Goal: Information Seeking & Learning: Learn about a topic

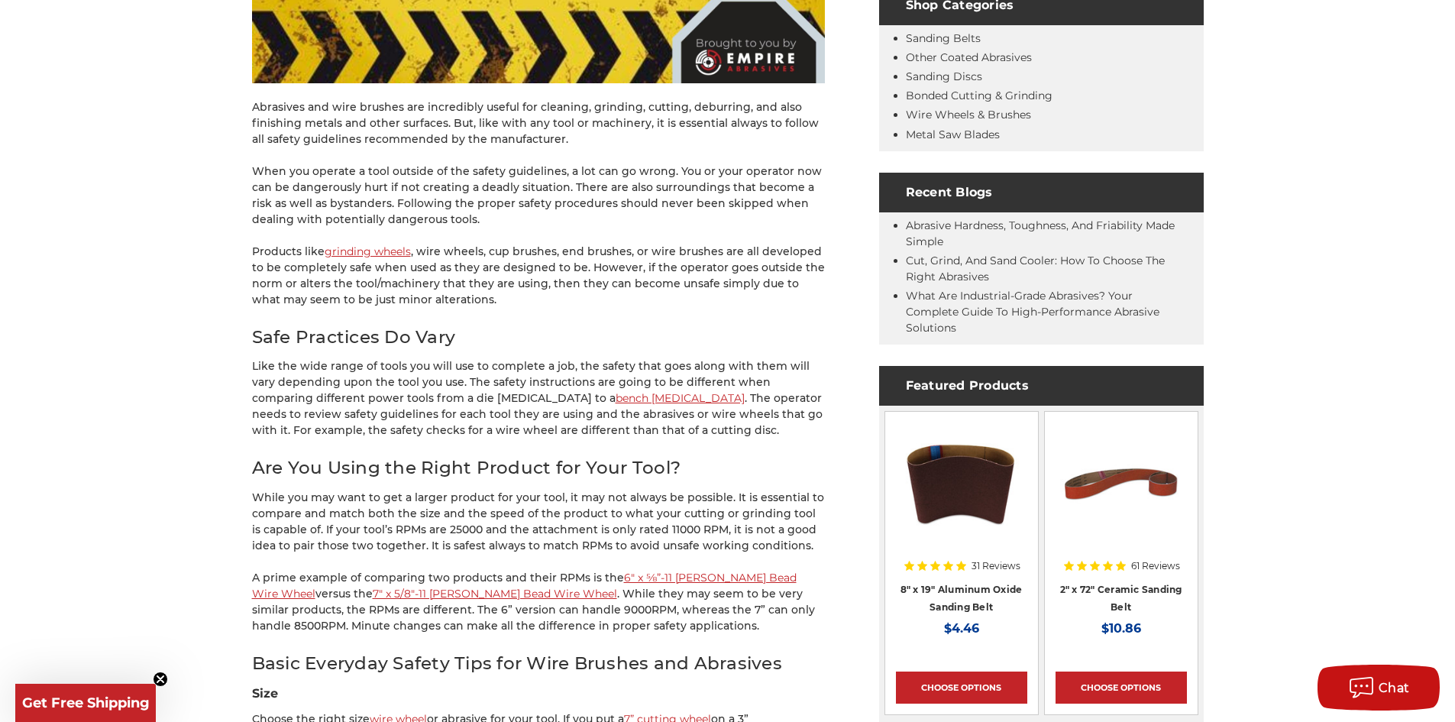
scroll to position [611, 0]
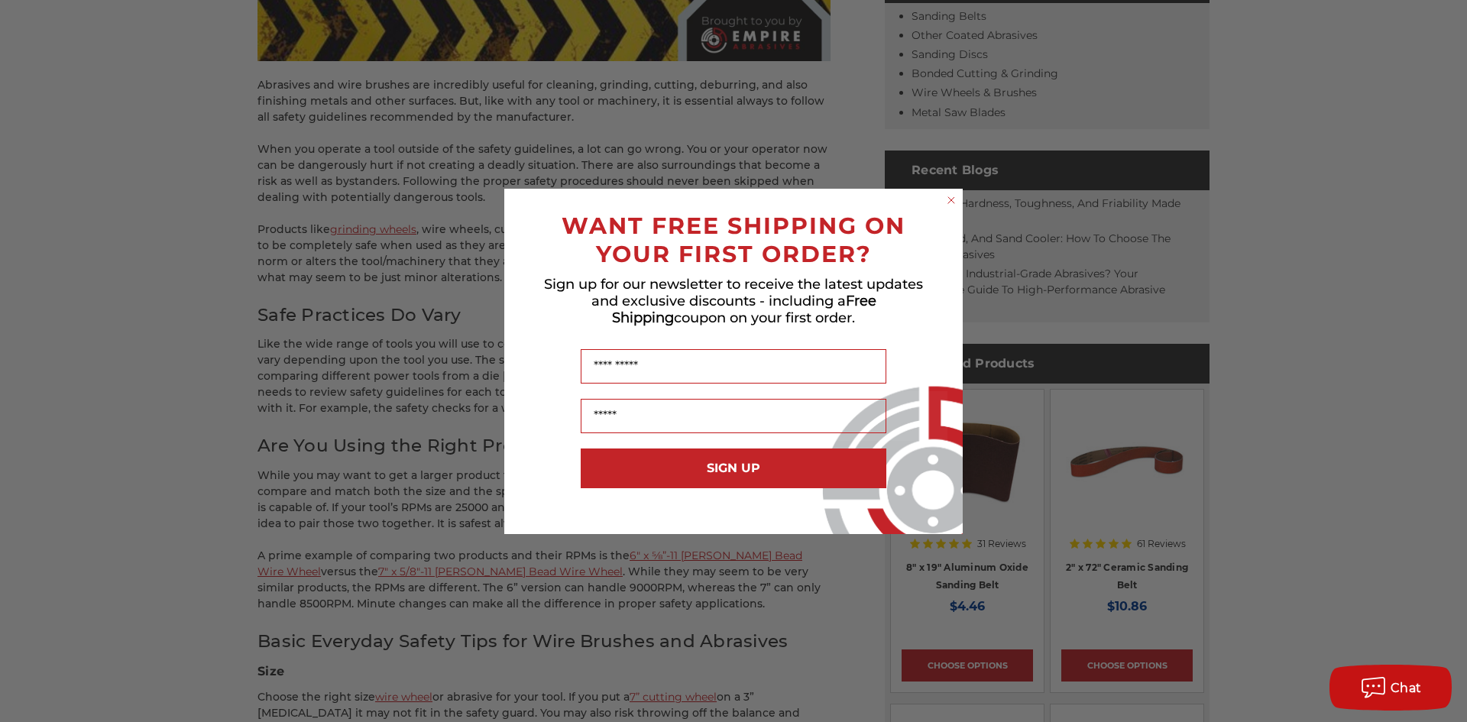
click at [952, 200] on icon "Close dialog" at bounding box center [951, 200] width 6 height 6
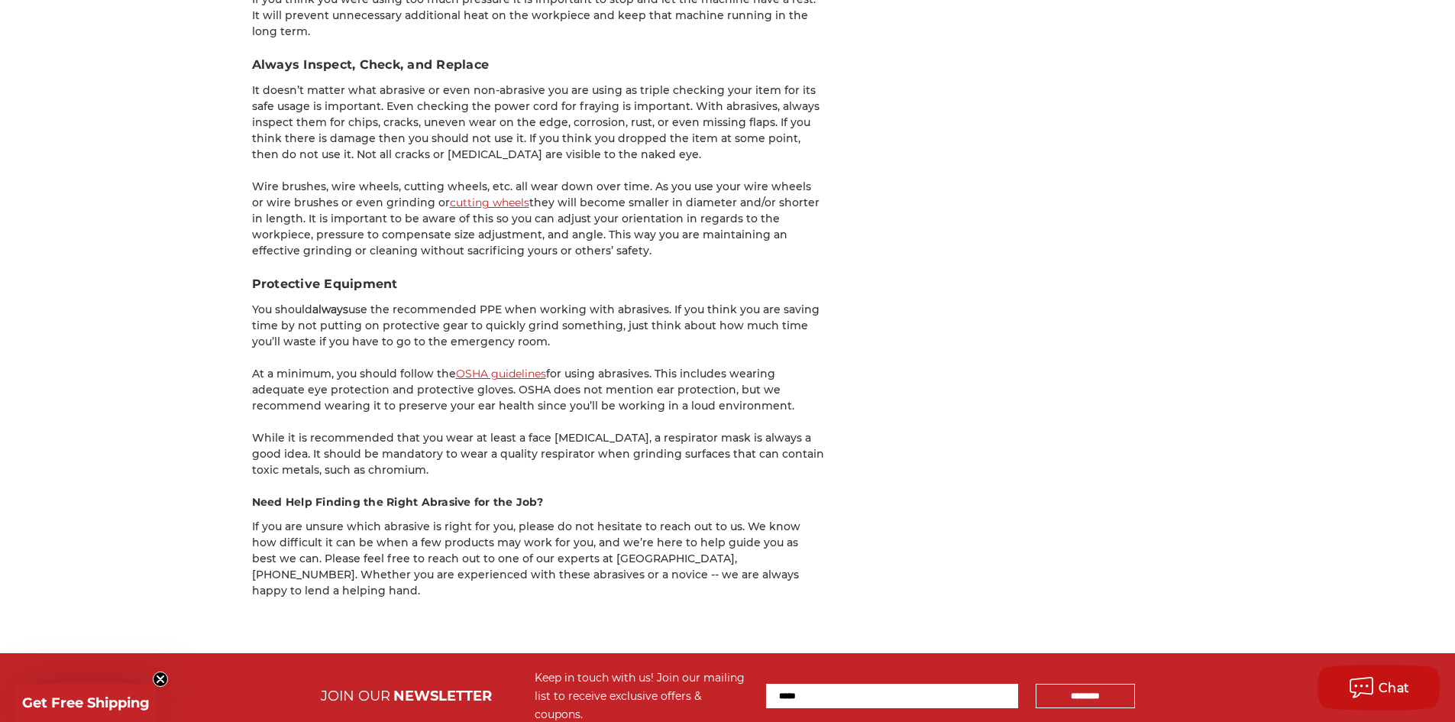
scroll to position [2597, 0]
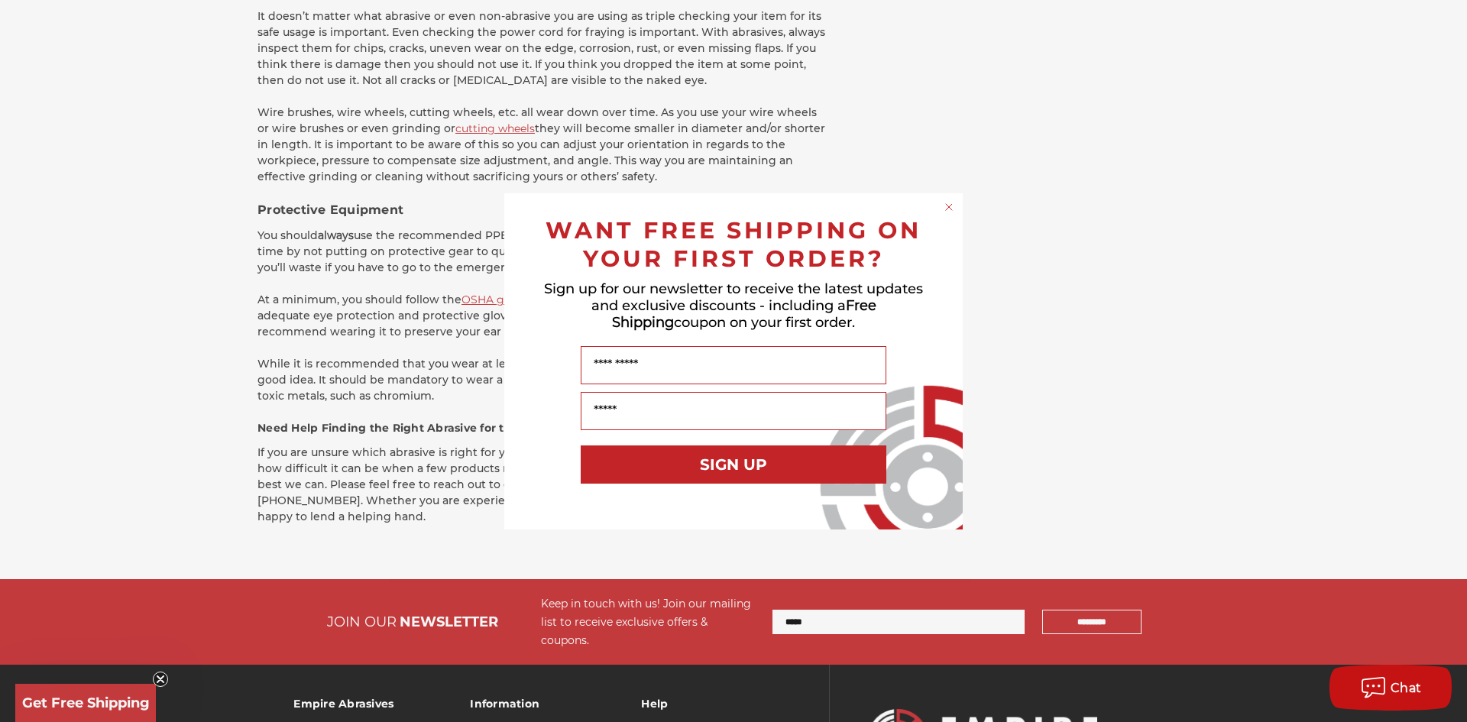
click at [333, 302] on div "Close dialog WANT FREE SHIPPING ON YOUR FIRST ORDER? Sign up for our newsletter…" at bounding box center [733, 361] width 1467 height 722
click at [953, 205] on circle "Close dialog" at bounding box center [949, 206] width 15 height 15
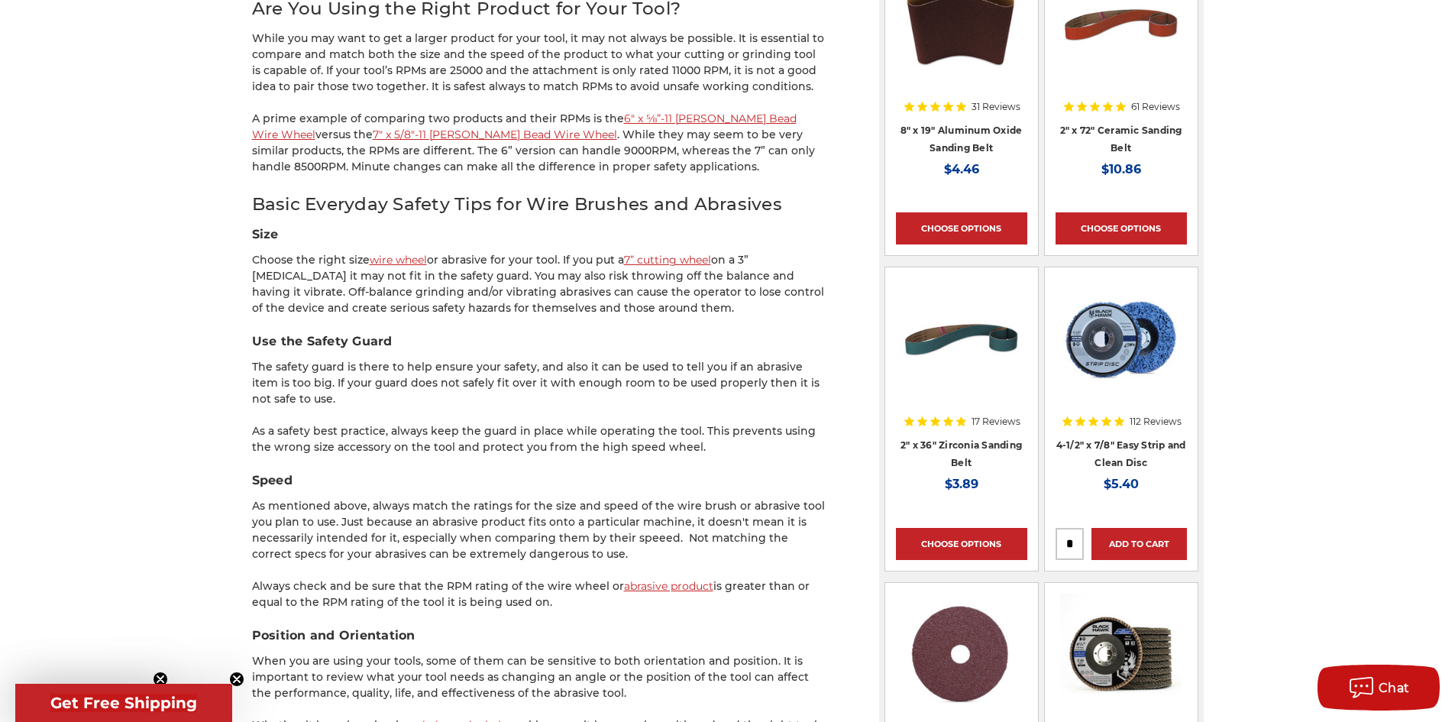
scroll to position [993, 0]
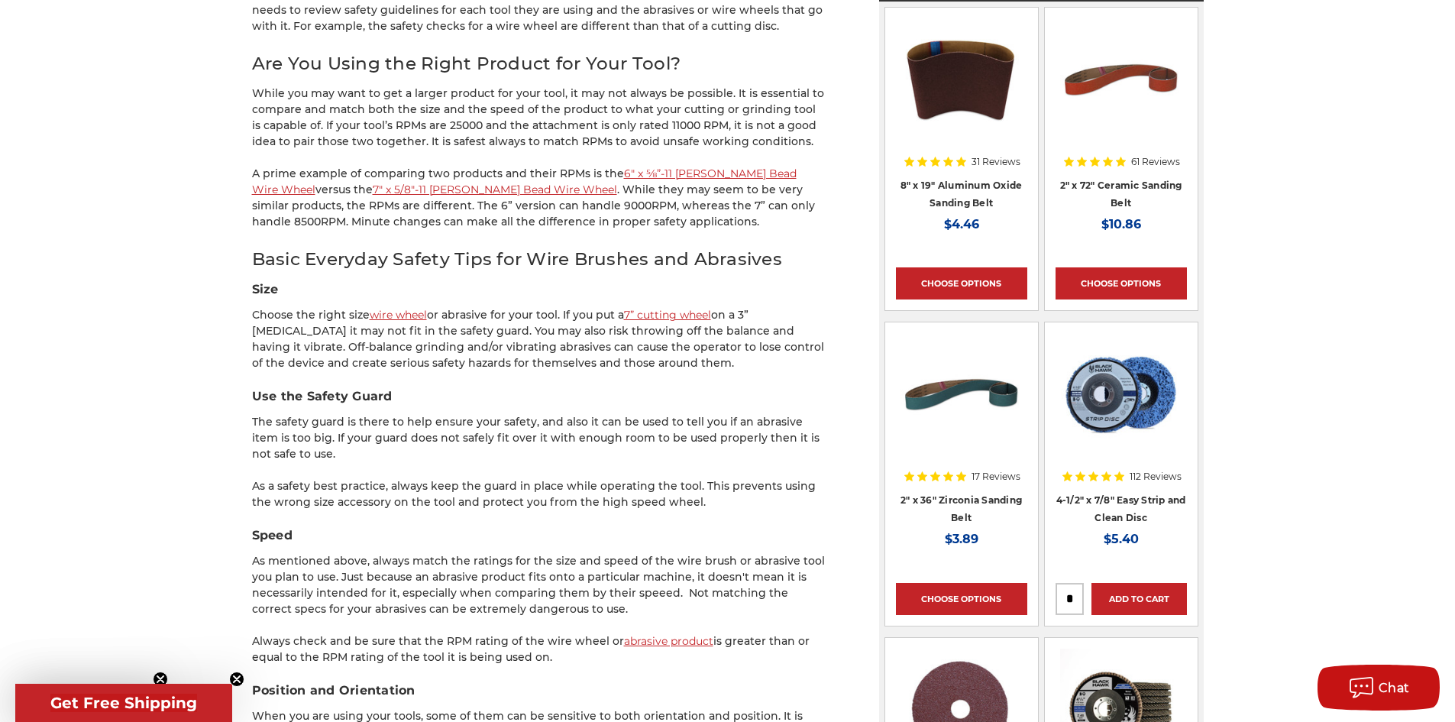
click at [415, 183] on link "7" x 5/8"-11 Stringer Bead Wire Wheel" at bounding box center [495, 190] width 244 height 14
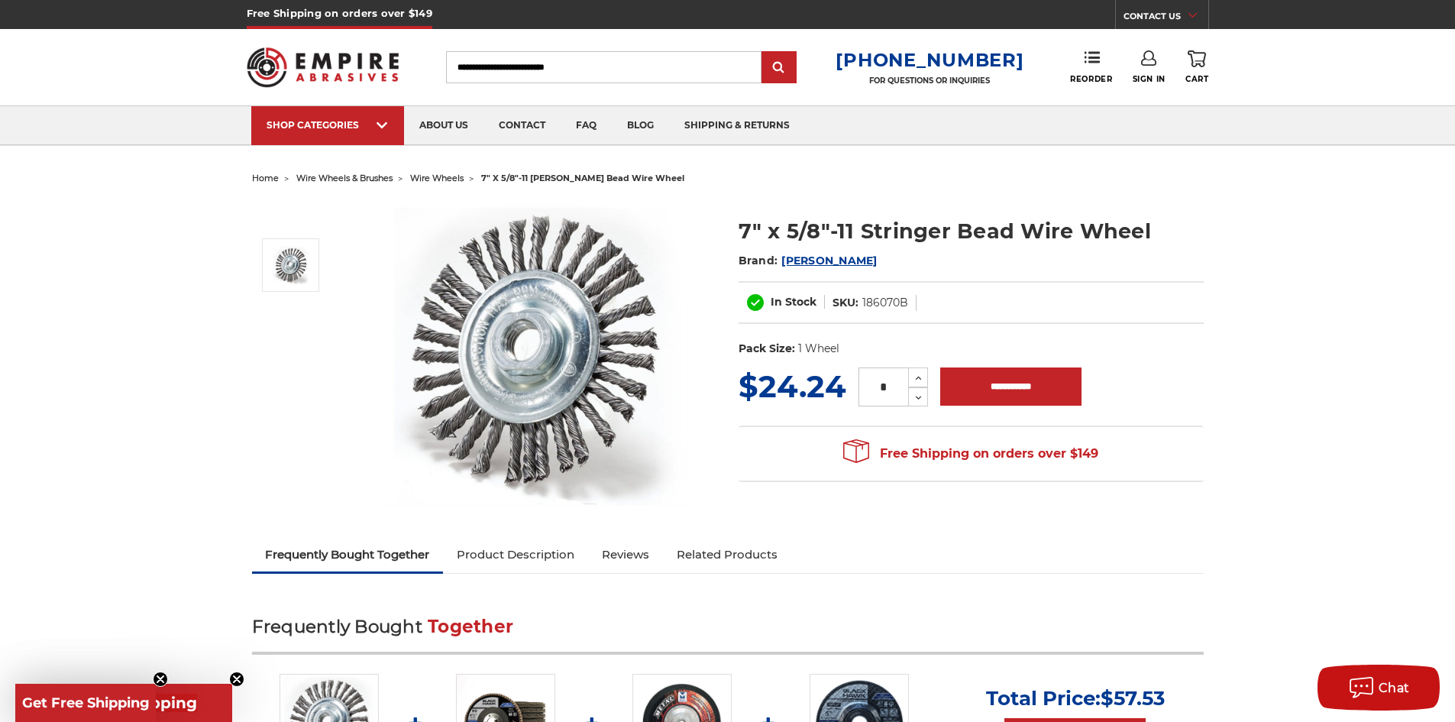
click at [537, 552] on link "Product Description" at bounding box center [515, 555] width 145 height 34
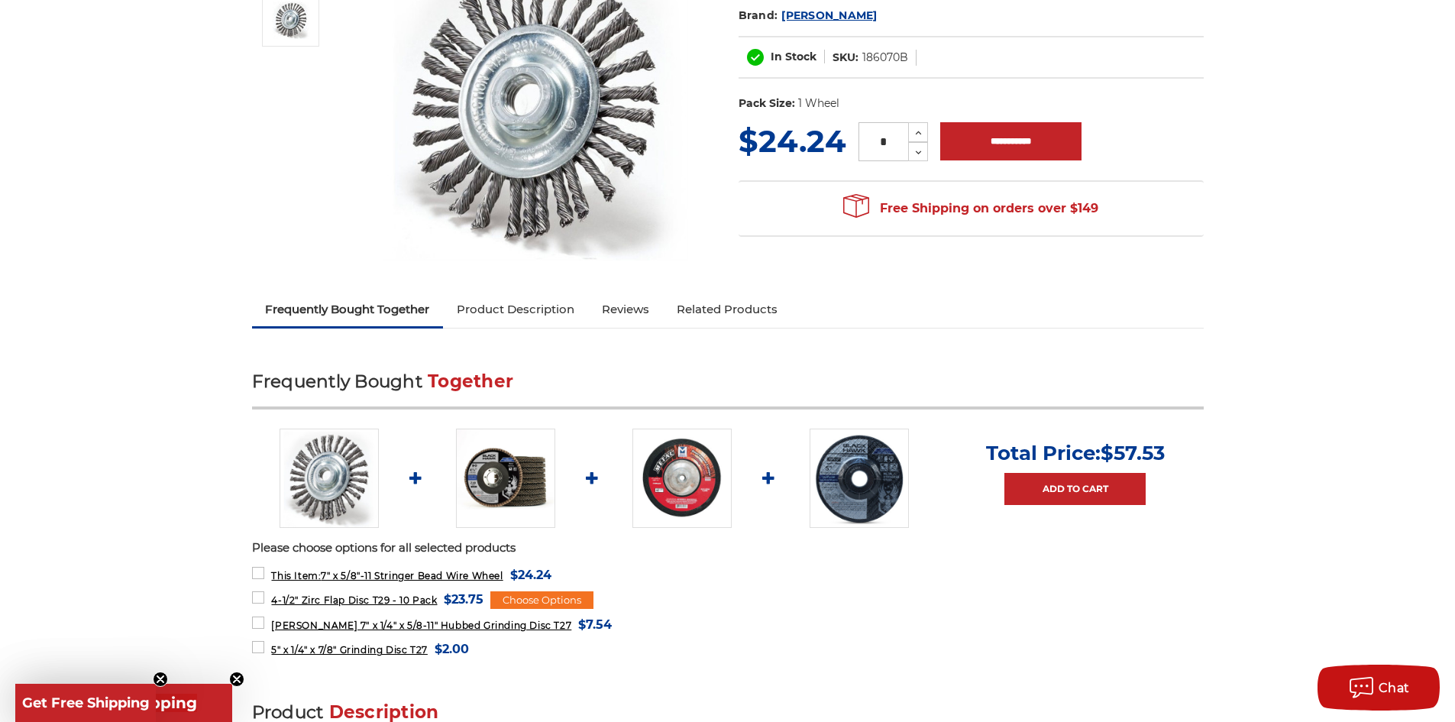
scroll to position [242, 0]
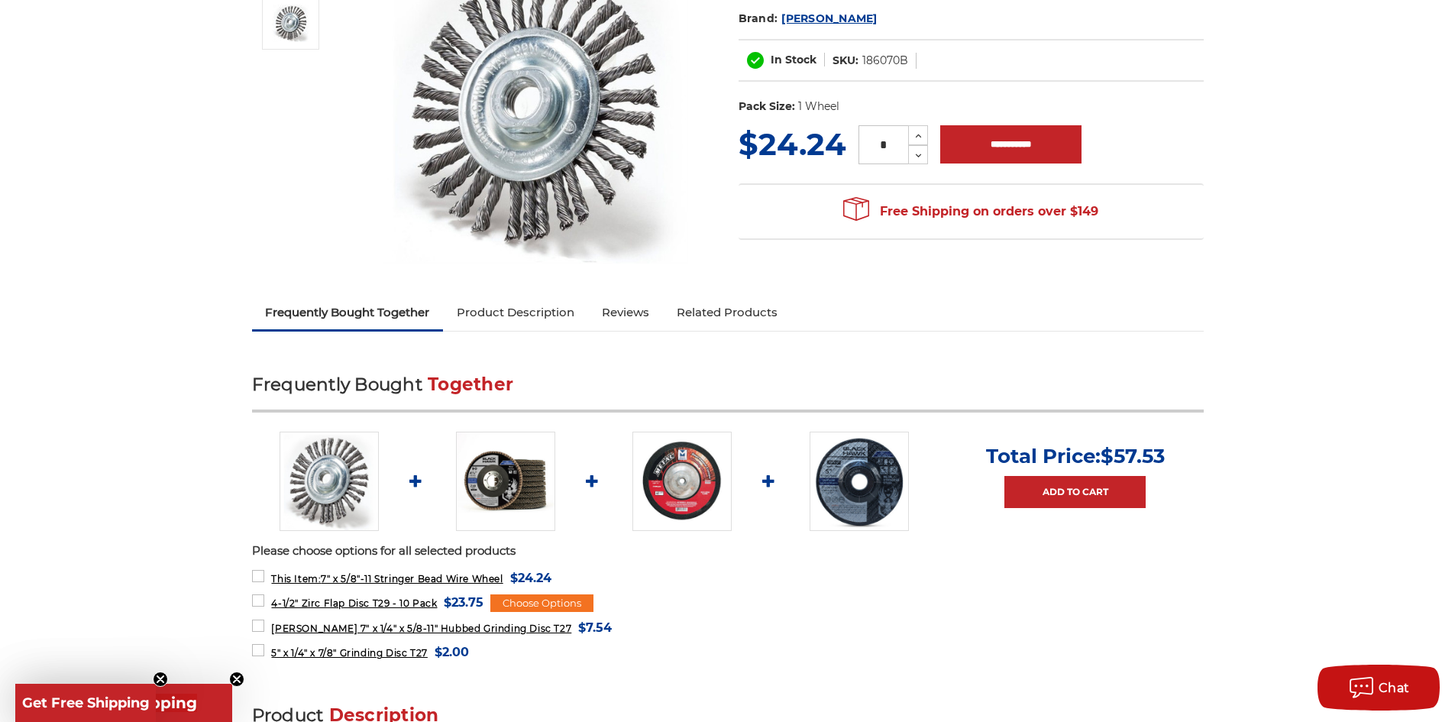
click at [509, 313] on link "Product Description" at bounding box center [515, 313] width 145 height 34
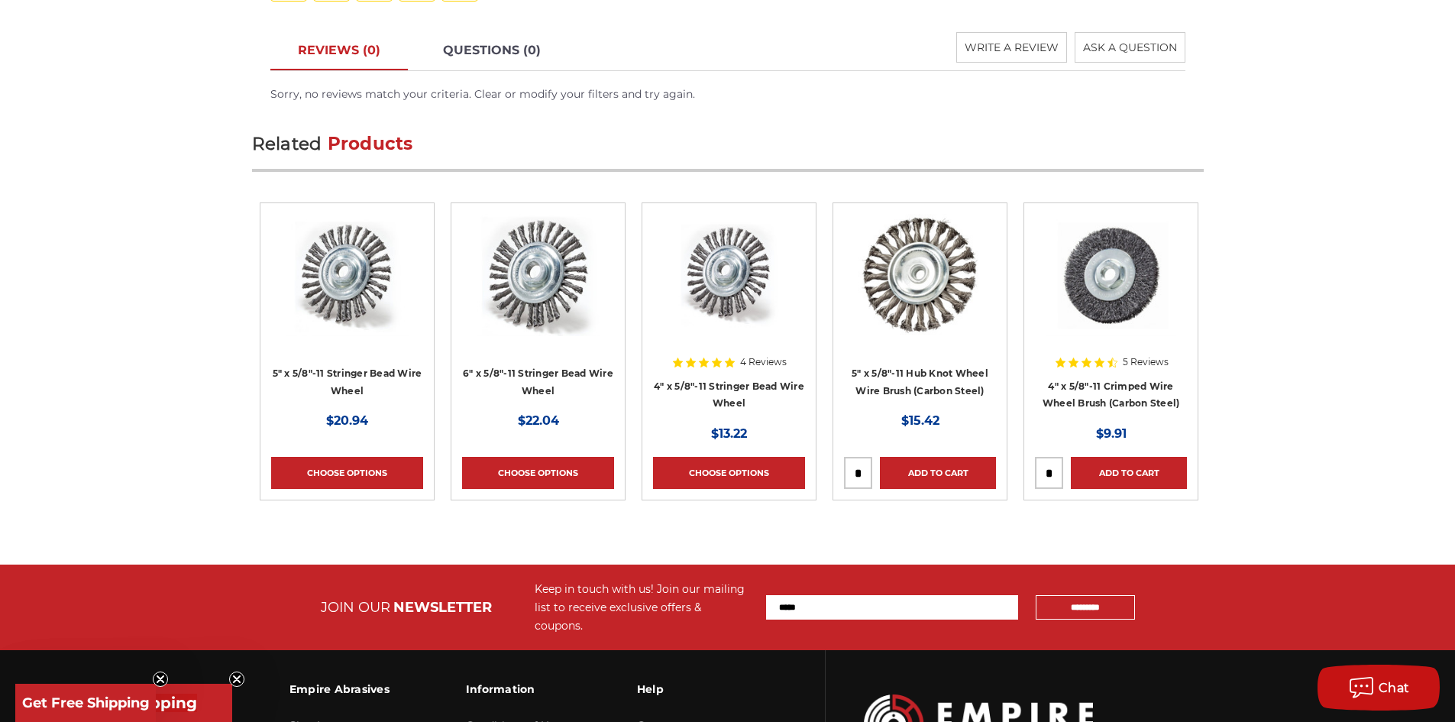
scroll to position [1694, 0]
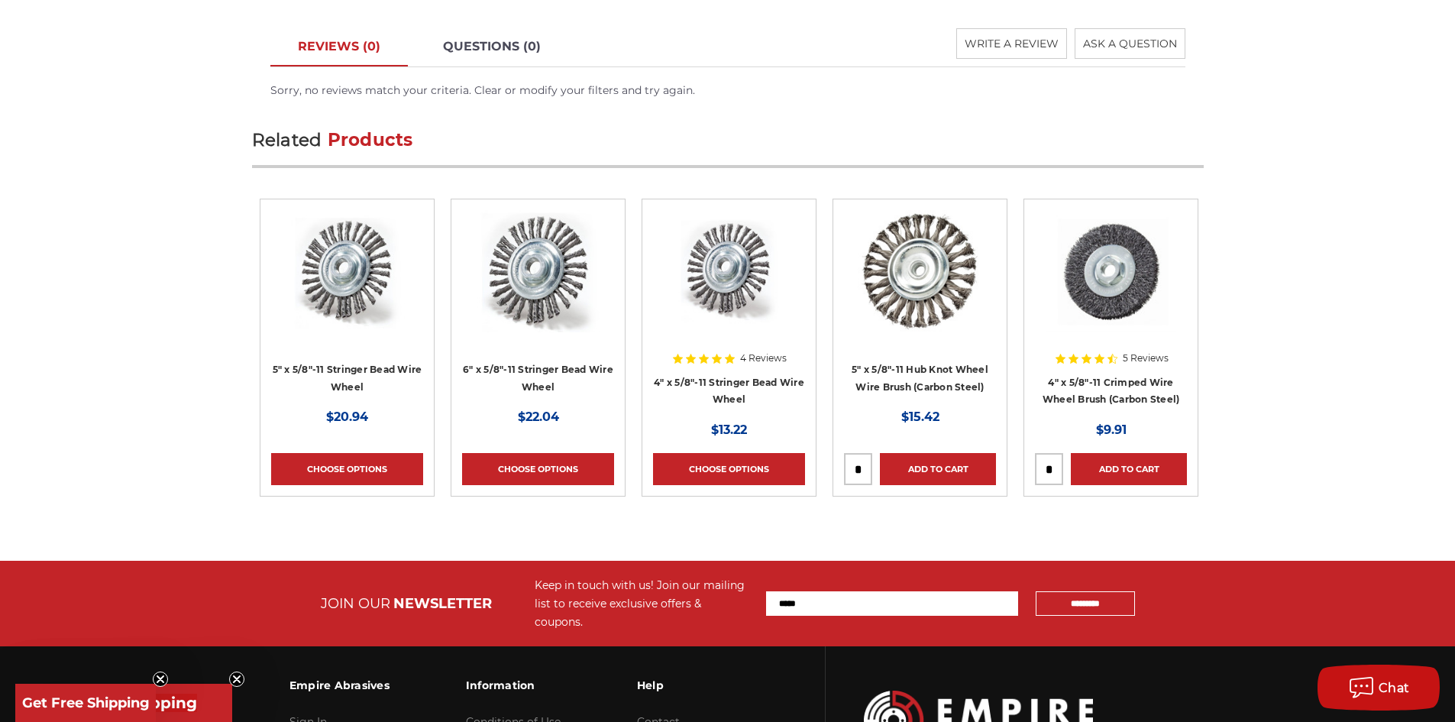
click at [1116, 374] on h4 "4" x 5/8"-11 Crimped Wire Wheel Brush (Carbon Steel)" at bounding box center [1111, 395] width 152 height 43
click at [1107, 379] on link "4" x 5/8"-11 Crimped Wire Wheel Brush (Carbon Steel)" at bounding box center [1111, 391] width 137 height 29
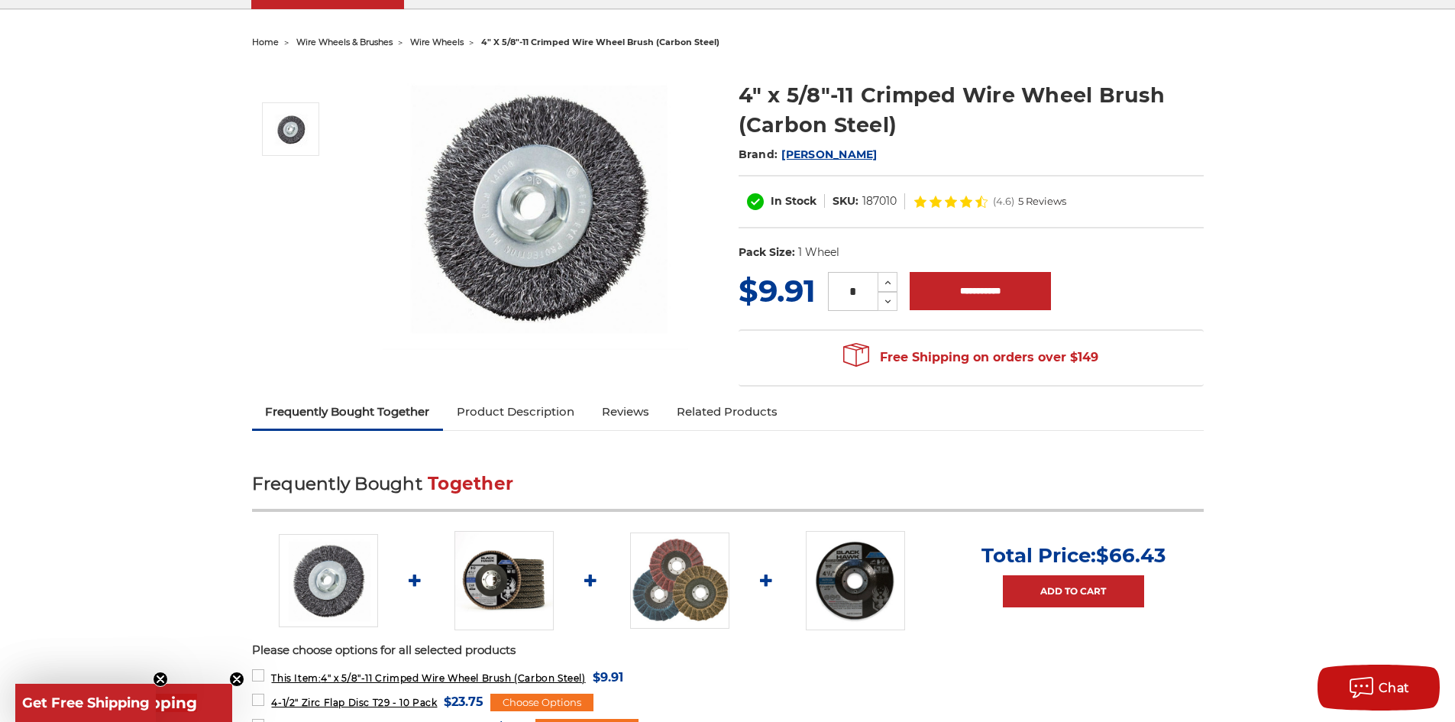
scroll to position [153, 0]
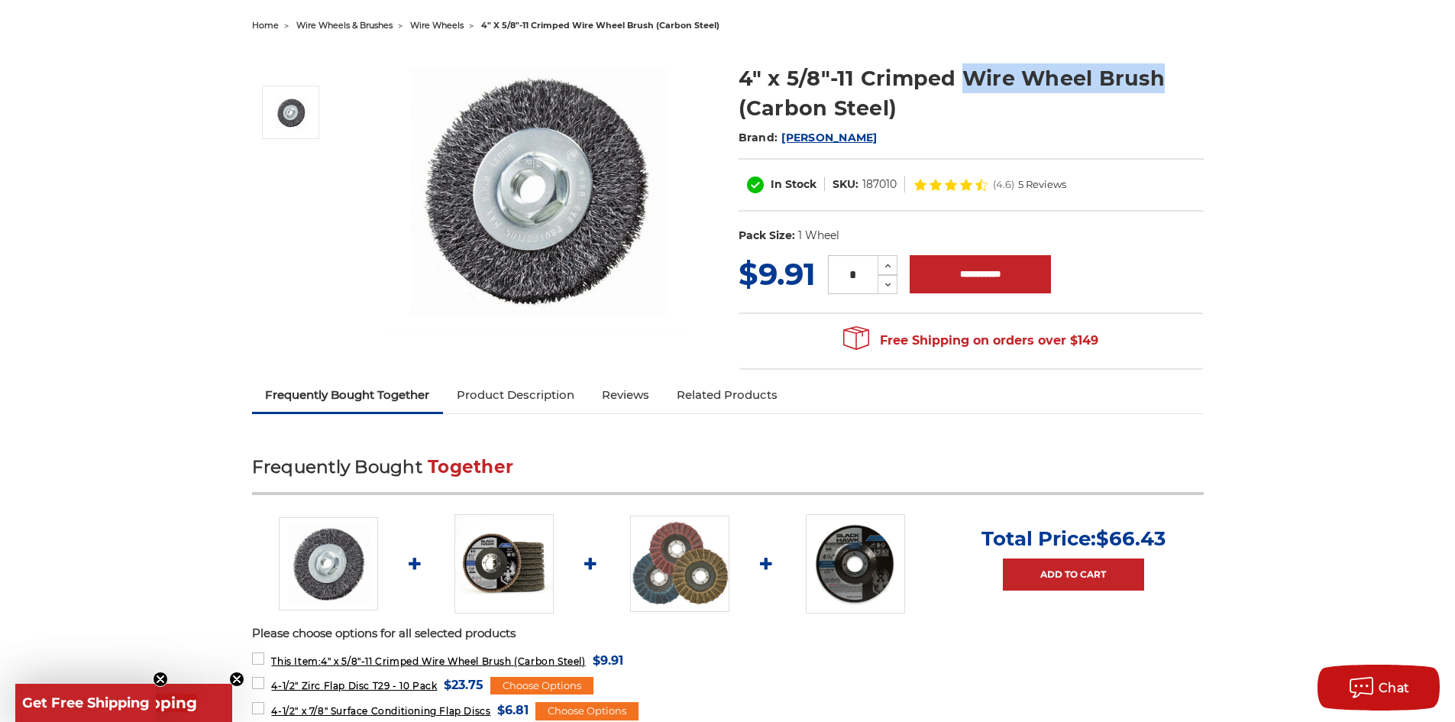
drag, startPoint x: 967, startPoint y: 76, endPoint x: 1163, endPoint y: 74, distance: 195.6
click at [1163, 74] on h1 "4" x 5/8"-11 Crimped Wire Wheel Brush (Carbon Steel)" at bounding box center [971, 93] width 465 height 60
copy h1 "Wire Wheel Brush"
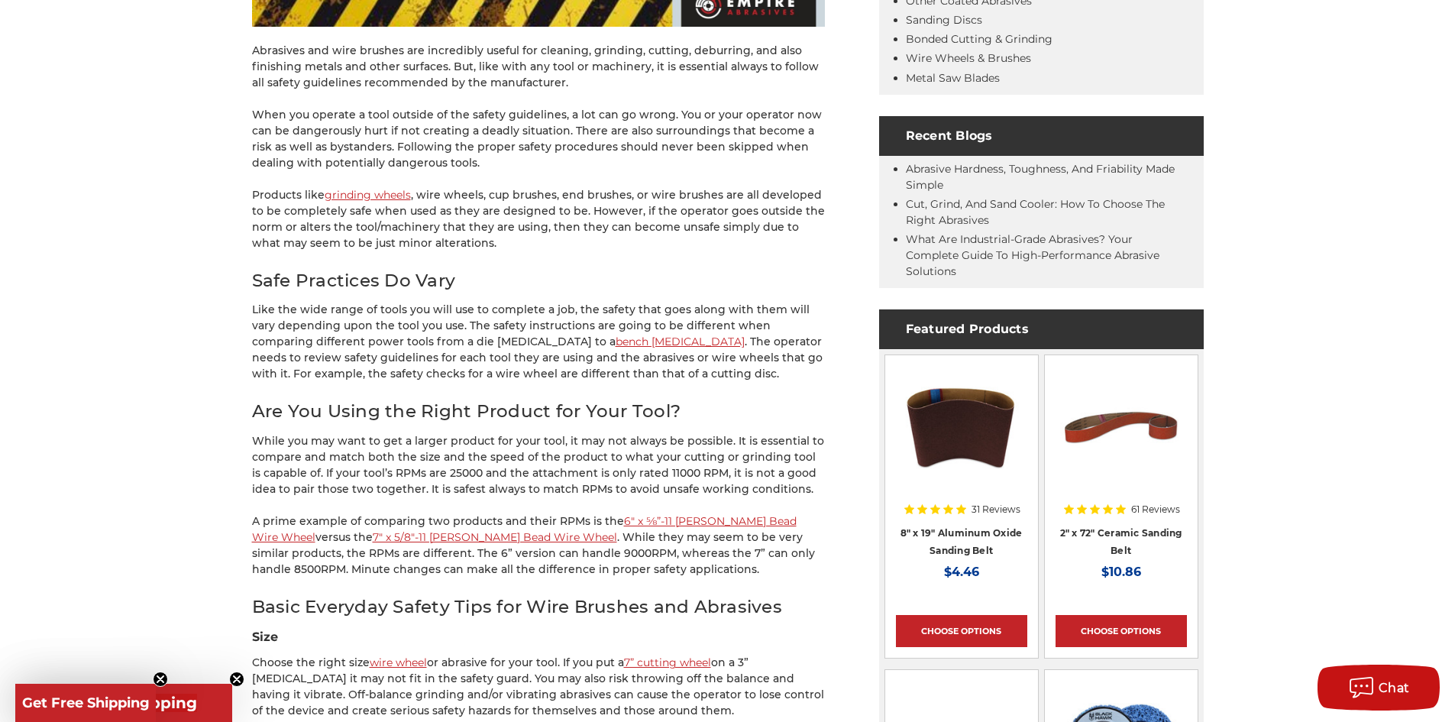
scroll to position [611, 0]
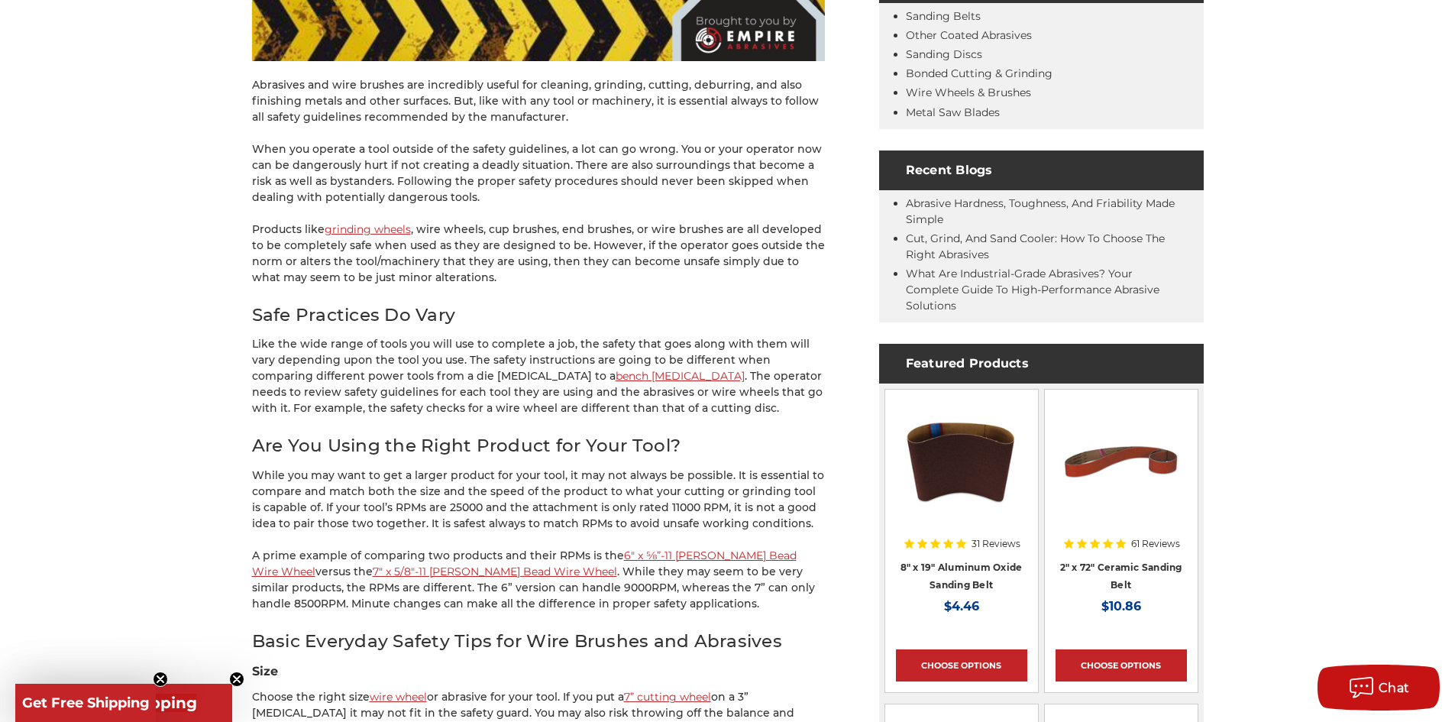
click at [616, 373] on link "bench [MEDICAL_DATA]" at bounding box center [680, 376] width 129 height 14
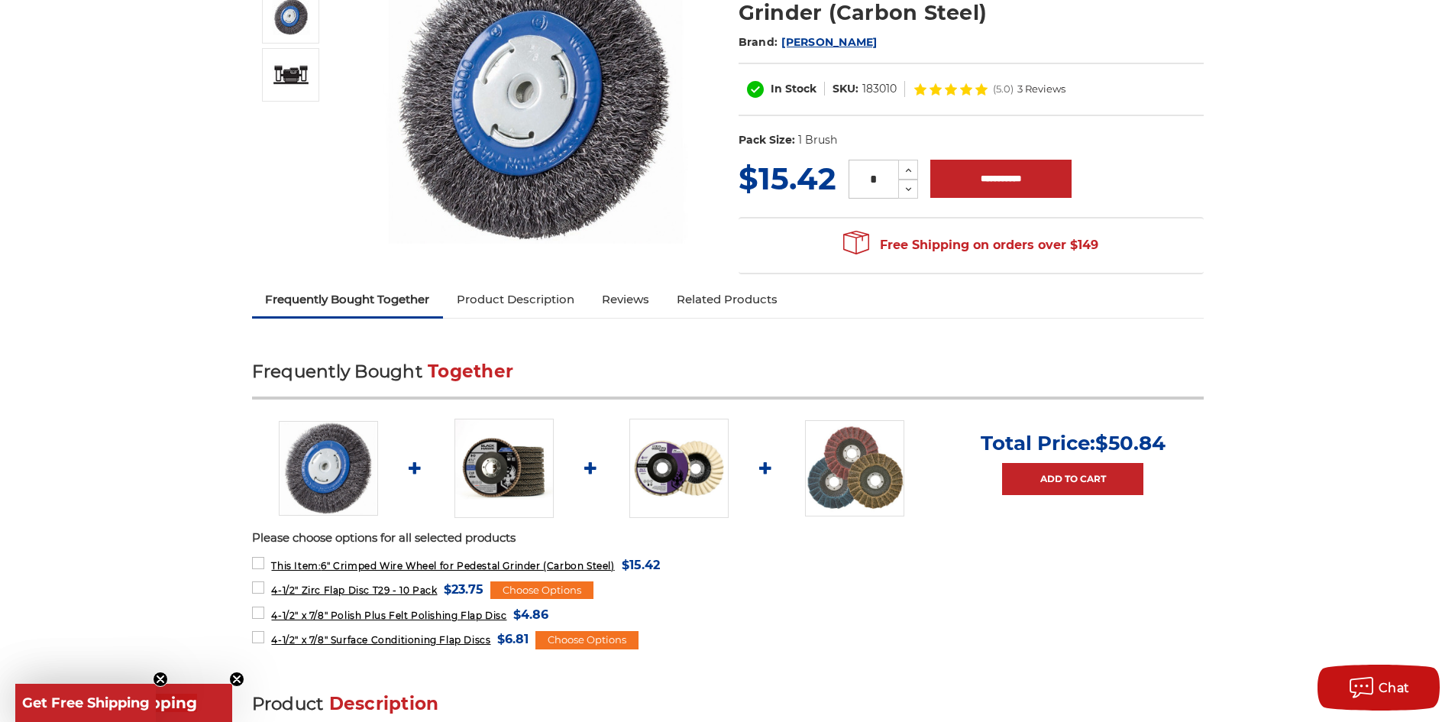
scroll to position [306, 0]
